Goal: Information Seeking & Learning: Learn about a topic

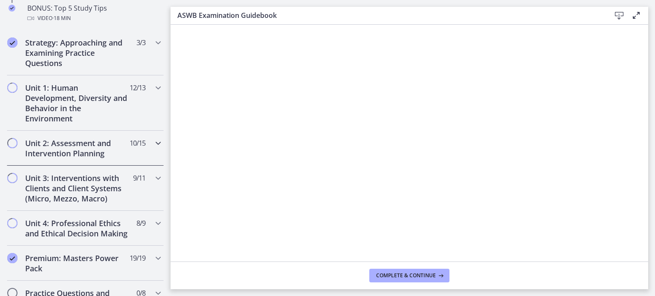
scroll to position [482, 0]
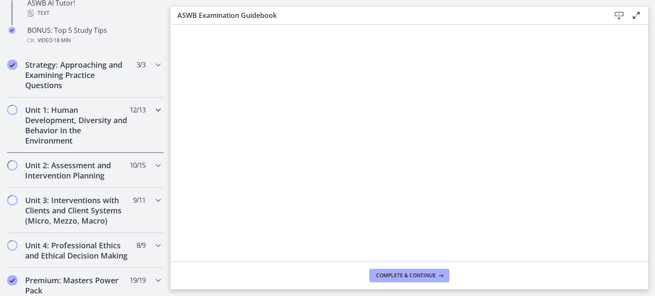
click at [78, 126] on h2 "Unit 1: Human Development, Diversity and Behavior in the Environment" at bounding box center [77, 125] width 104 height 41
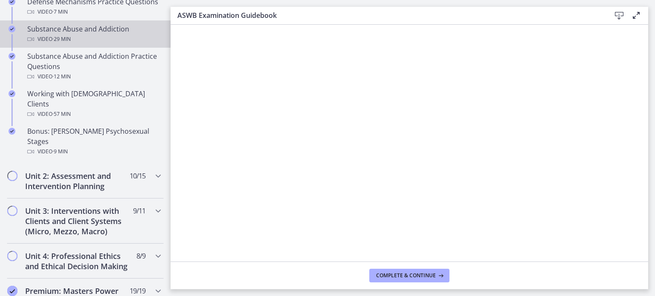
scroll to position [569, 0]
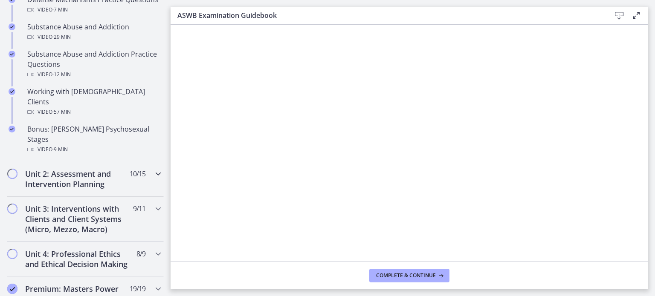
click at [107, 169] on h2 "Unit 2: Assessment and Intervention Planning" at bounding box center [77, 179] width 104 height 20
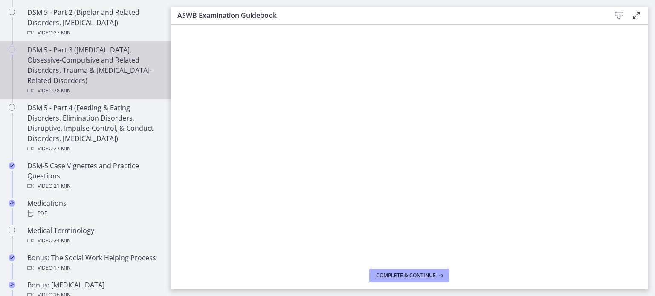
scroll to position [363, 0]
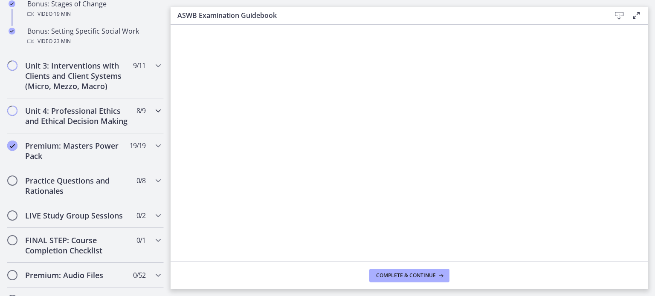
click at [107, 126] on h2 "Unit 4: Professional Ethics and Ethical Decision Making" at bounding box center [77, 116] width 104 height 20
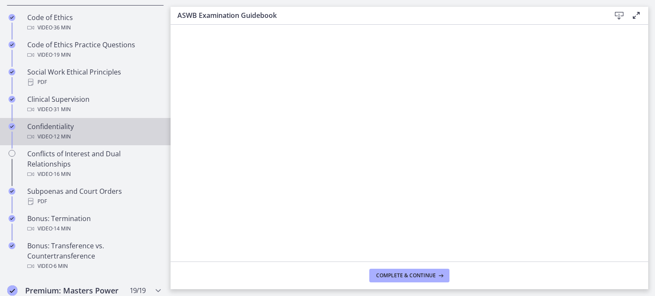
scroll to position [393, 0]
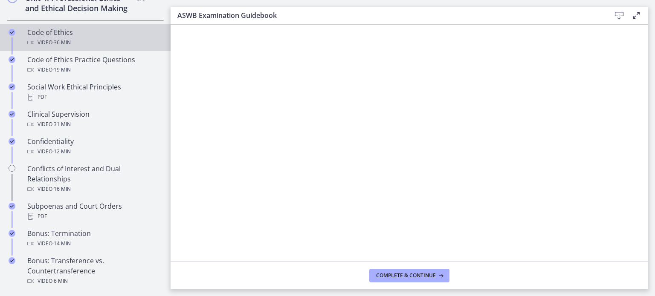
click at [59, 39] on div "Code of Ethics Video · 36 min" at bounding box center [93, 37] width 133 height 20
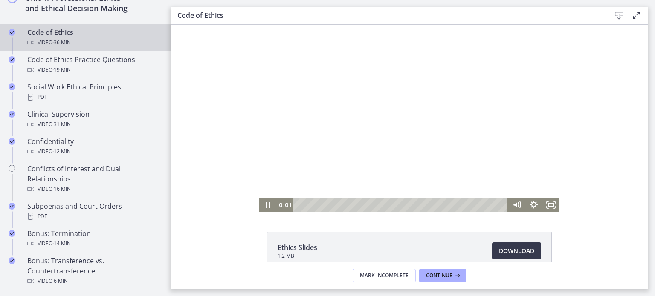
click at [417, 151] on div at bounding box center [409, 119] width 300 height 188
click at [407, 102] on div at bounding box center [409, 119] width 300 height 188
click at [548, 205] on icon "Fullscreen" at bounding box center [550, 205] width 17 height 14
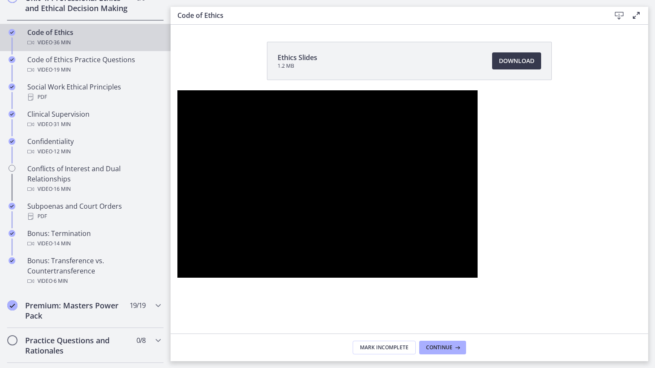
click at [455, 259] on button "Unfullscreen" at bounding box center [466, 268] width 22 height 19
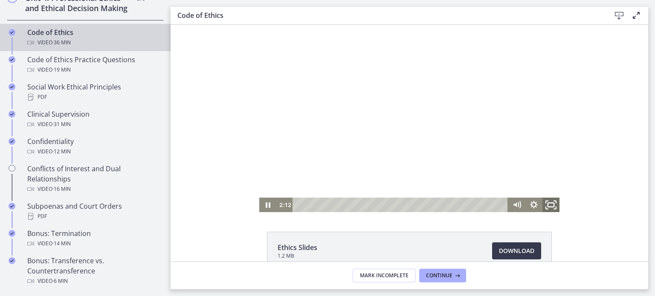
click at [546, 205] on icon "Fullscreen" at bounding box center [550, 204] width 20 height 17
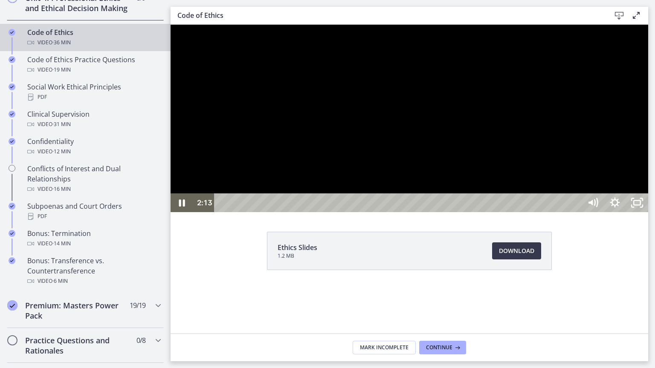
click at [584, 212] on div at bounding box center [408, 119] width 477 height 188
click at [650, 214] on icon "Unfullscreen" at bounding box center [637, 203] width 26 height 23
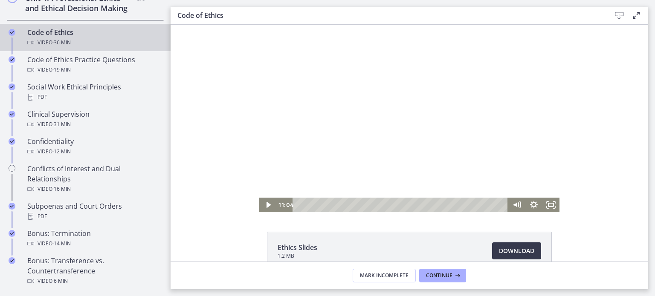
click at [471, 141] on div at bounding box center [409, 119] width 300 height 188
click at [546, 201] on icon "Fullscreen" at bounding box center [550, 205] width 17 height 14
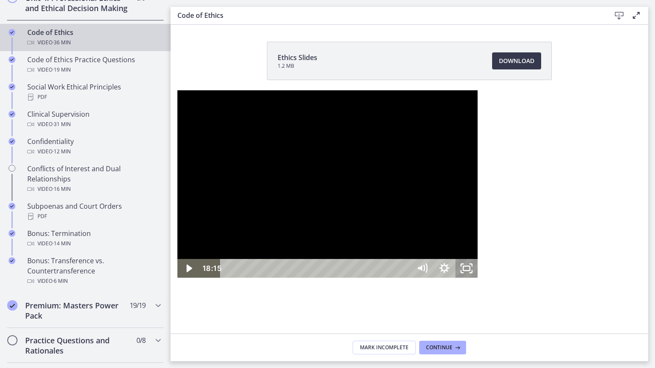
click at [346, 90] on div at bounding box center [327, 184] width 300 height 188
click at [477, 278] on div at bounding box center [327, 184] width 300 height 188
